Goal: Find specific page/section: Find specific page/section

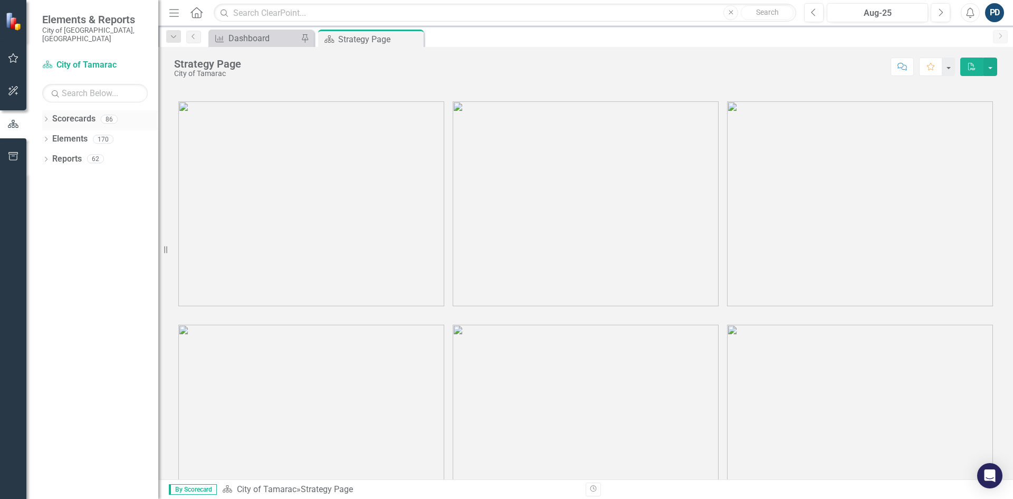
click at [47, 117] on icon at bounding box center [46, 119] width 3 height 5
click at [51, 136] on icon "Dropdown" at bounding box center [51, 139] width 8 height 6
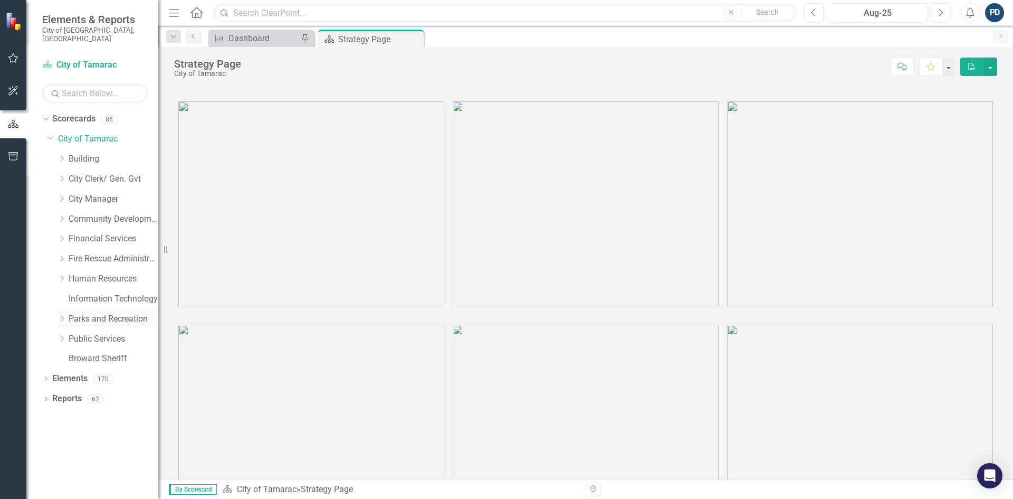
click at [63, 315] on icon "Dropdown" at bounding box center [62, 318] width 8 height 6
click at [79, 453] on link "Social Services" at bounding box center [118, 459] width 79 height 12
click at [80, 453] on link "Social Services" at bounding box center [118, 459] width 79 height 12
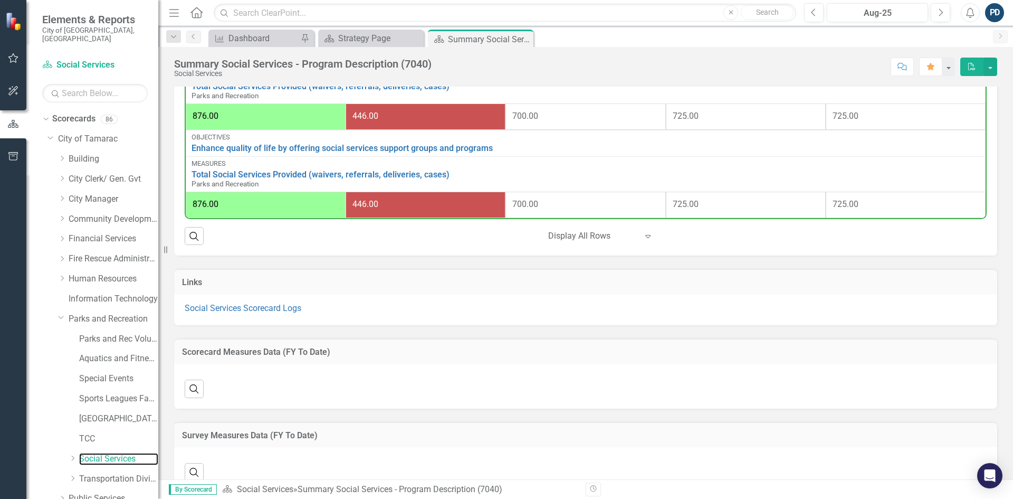
scroll to position [739, 0]
